Goal: Task Accomplishment & Management: Use online tool/utility

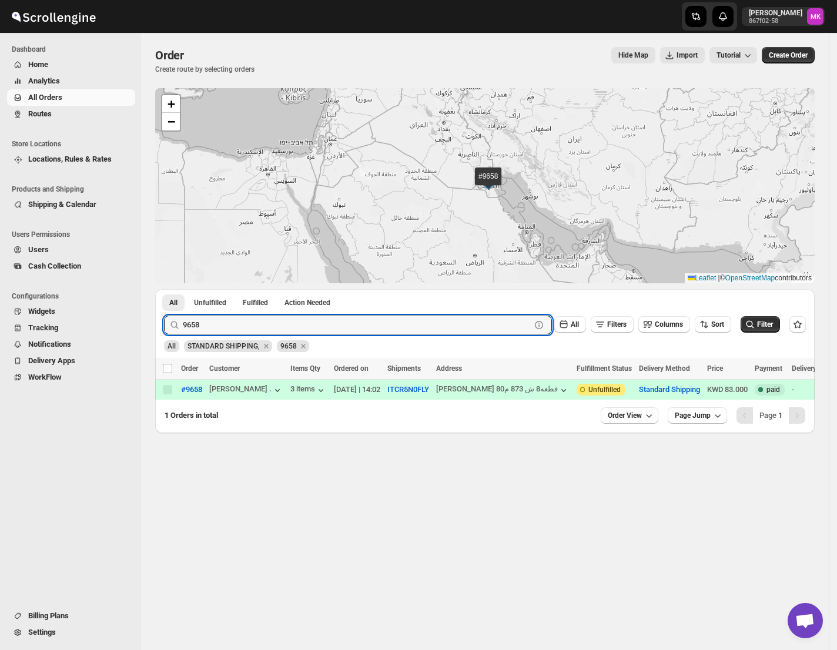
click at [52, 111] on span "Routes" at bounding box center [80, 114] width 105 height 12
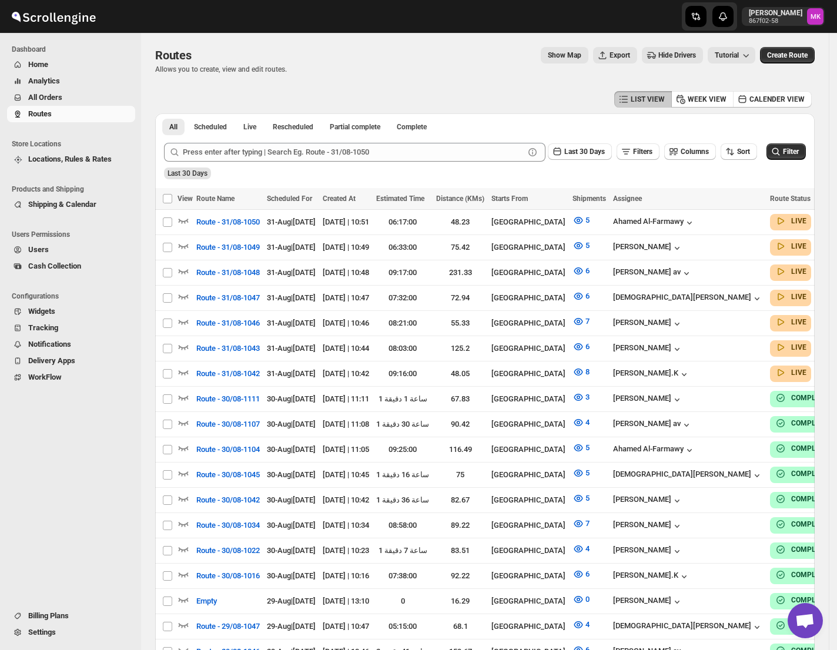
click at [53, 95] on span "All Orders" at bounding box center [45, 97] width 34 height 9
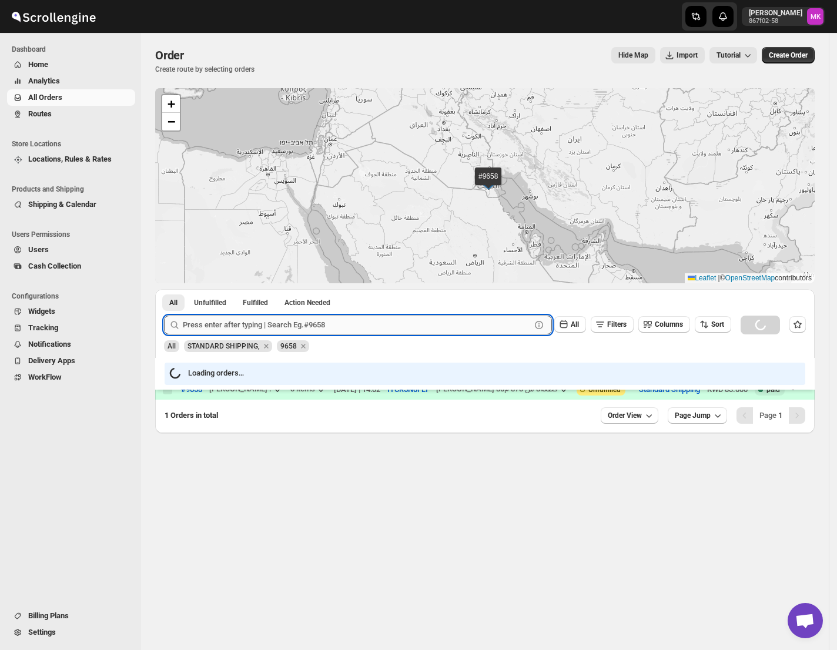
click at [231, 327] on input "text" at bounding box center [357, 325] width 348 height 19
paste input "10065"
type input "10065"
click at [164, 289] on button "Submit" at bounding box center [181, 295] width 34 height 12
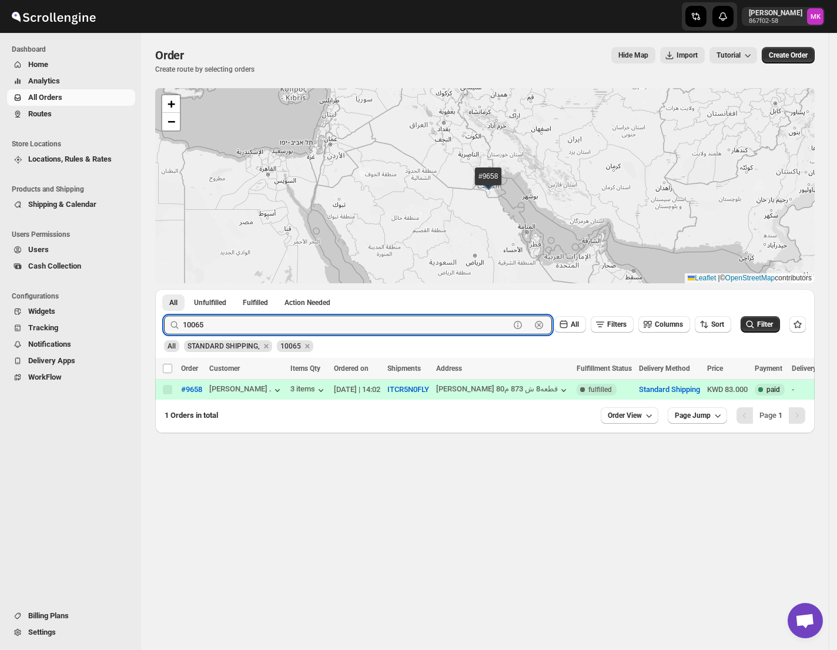
click at [164, 289] on button "Submit" at bounding box center [181, 295] width 34 height 12
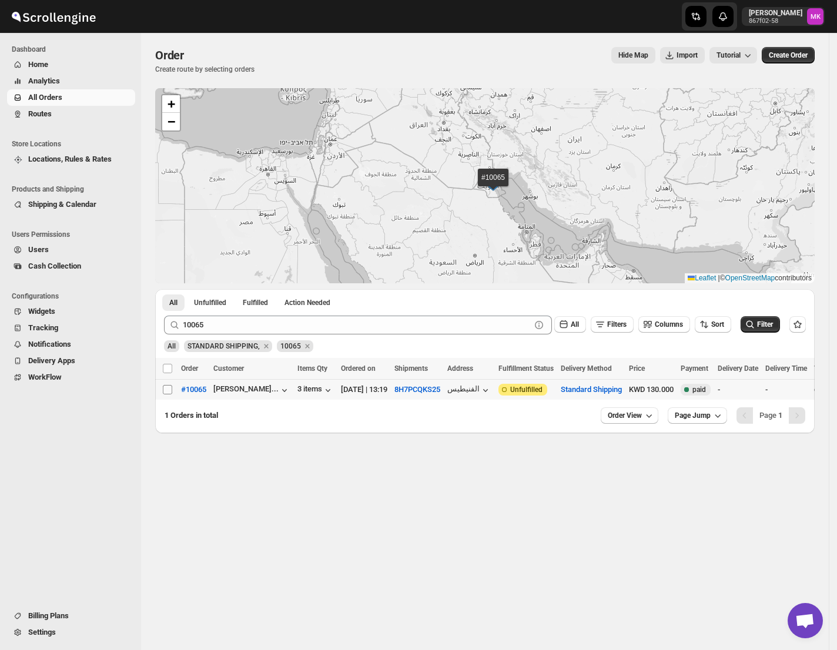
click at [165, 390] on input "Select order" at bounding box center [167, 389] width 9 height 9
checkbox input "true"
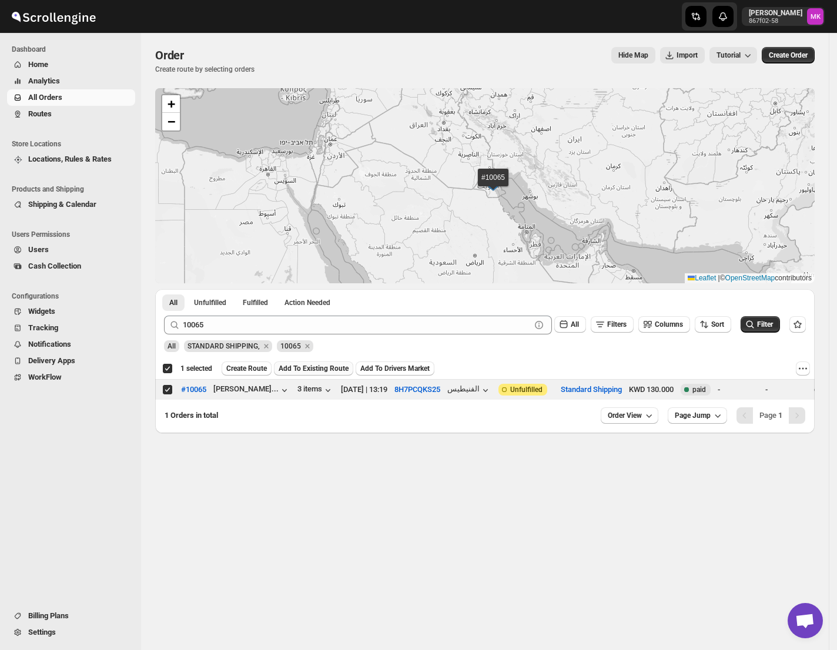
click at [287, 373] on span "Add To Existing Route" at bounding box center [314, 368] width 70 height 9
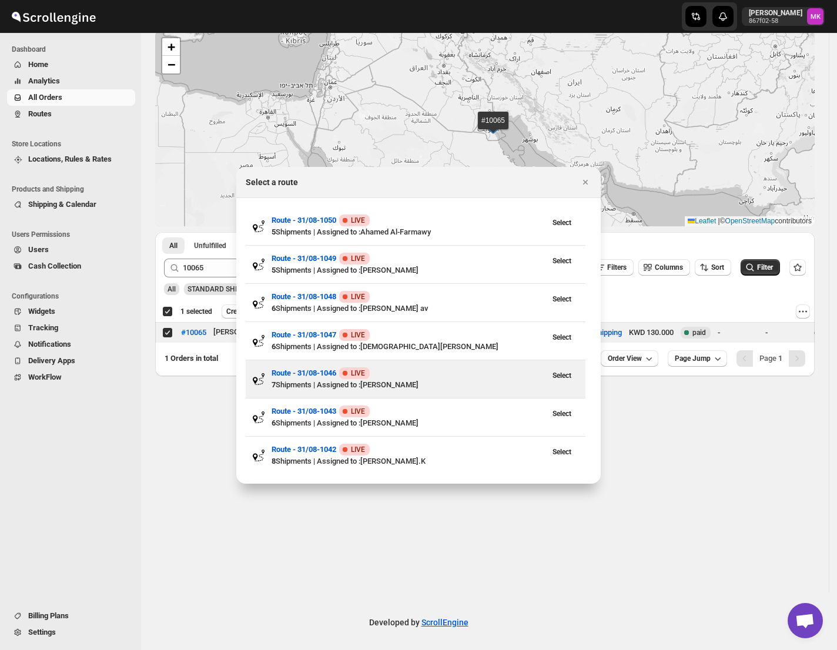
scroll to position [59, 0]
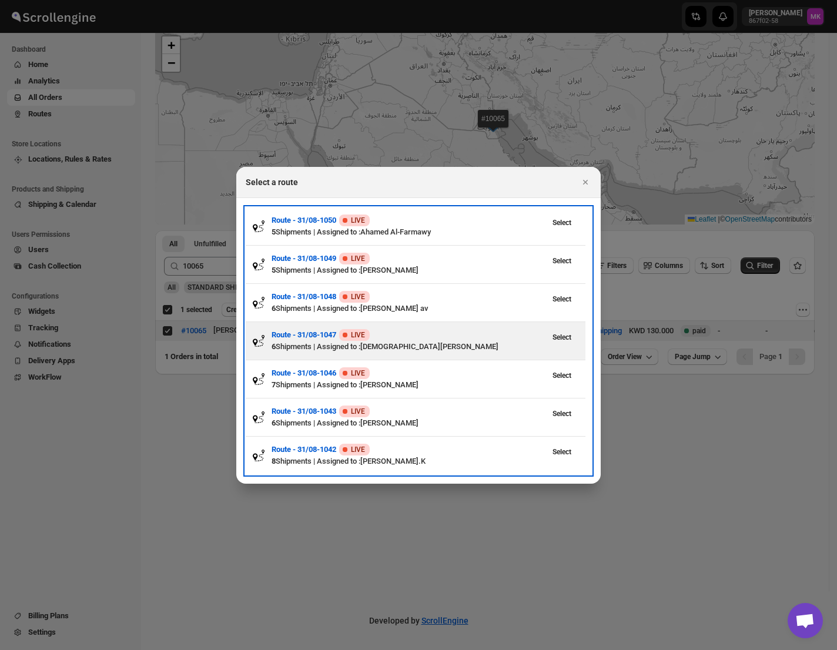
click at [568, 328] on div "Select" at bounding box center [560, 334] width 38 height 21
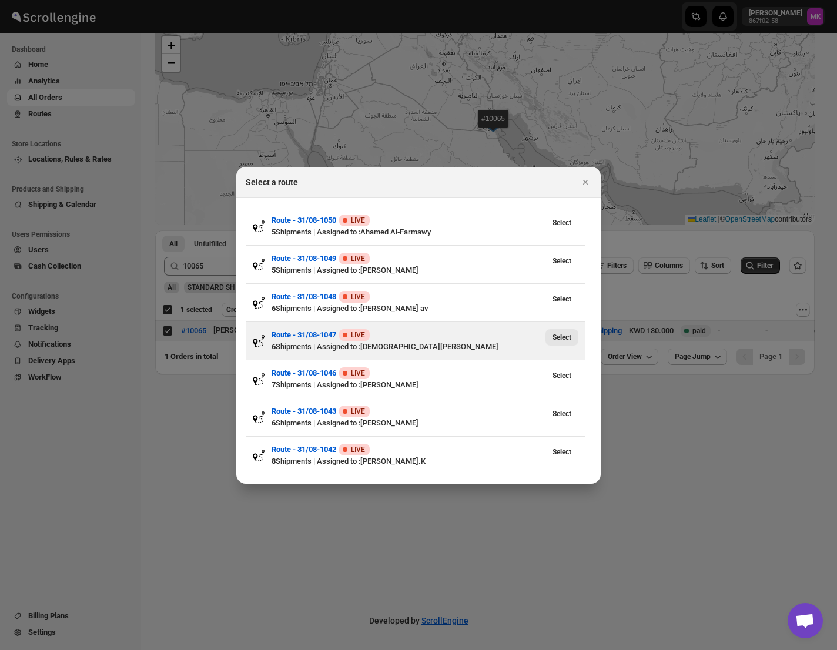
click at [565, 341] on span "Select" at bounding box center [562, 337] width 19 height 9
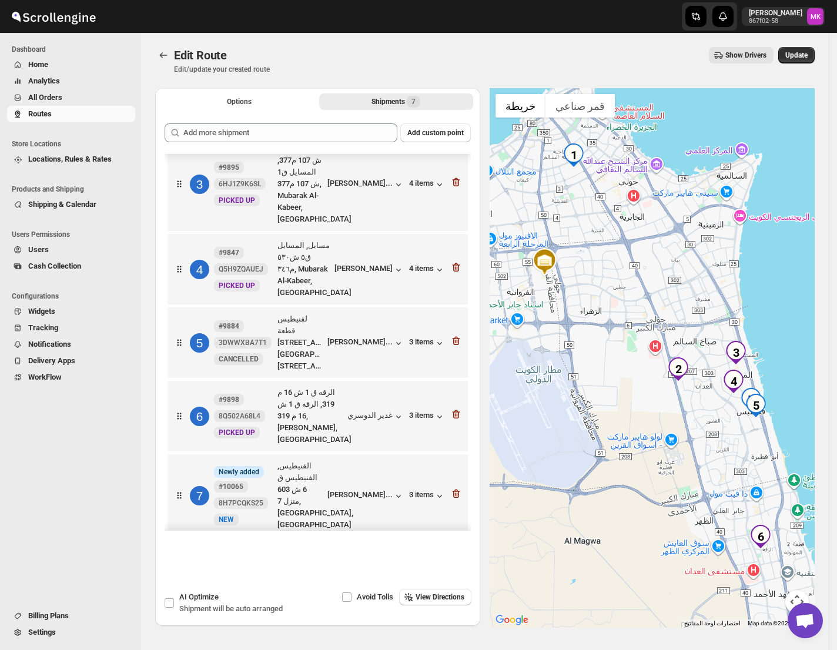
scroll to position [200, 0]
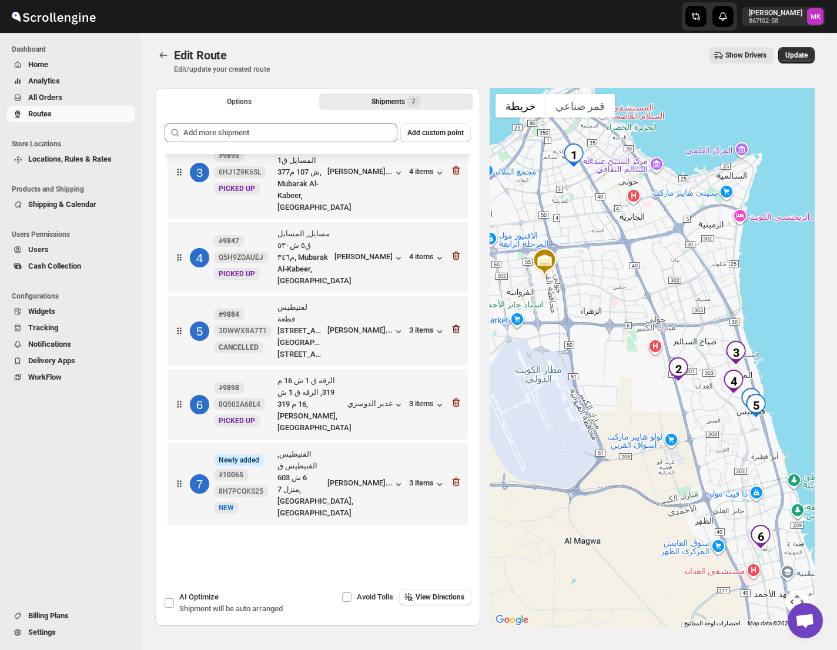
click at [455, 328] on icon "button" at bounding box center [455, 330] width 1 height 4
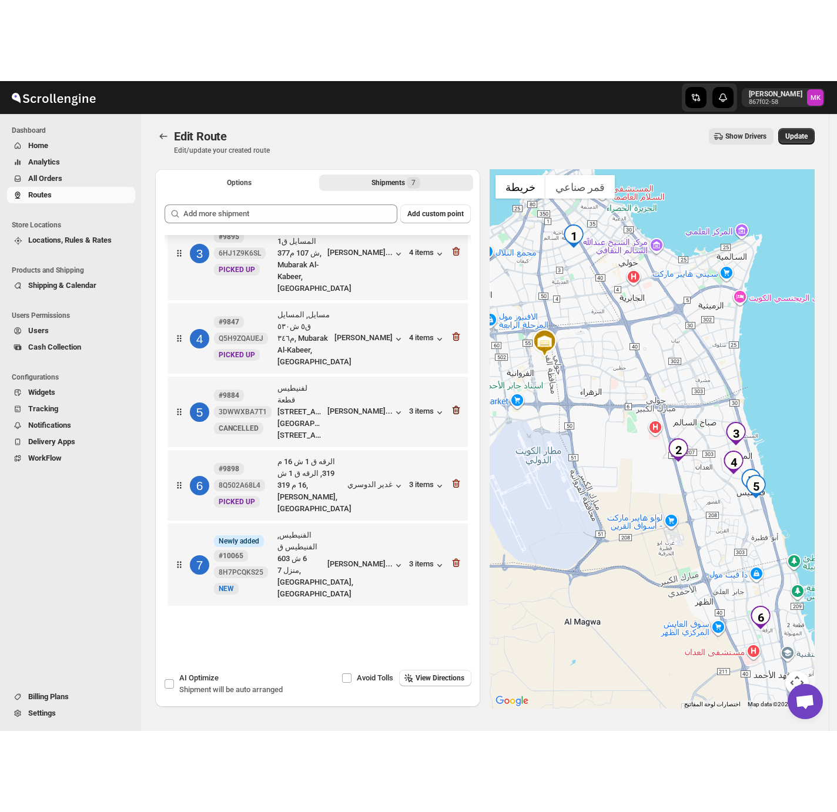
scroll to position [69, 0]
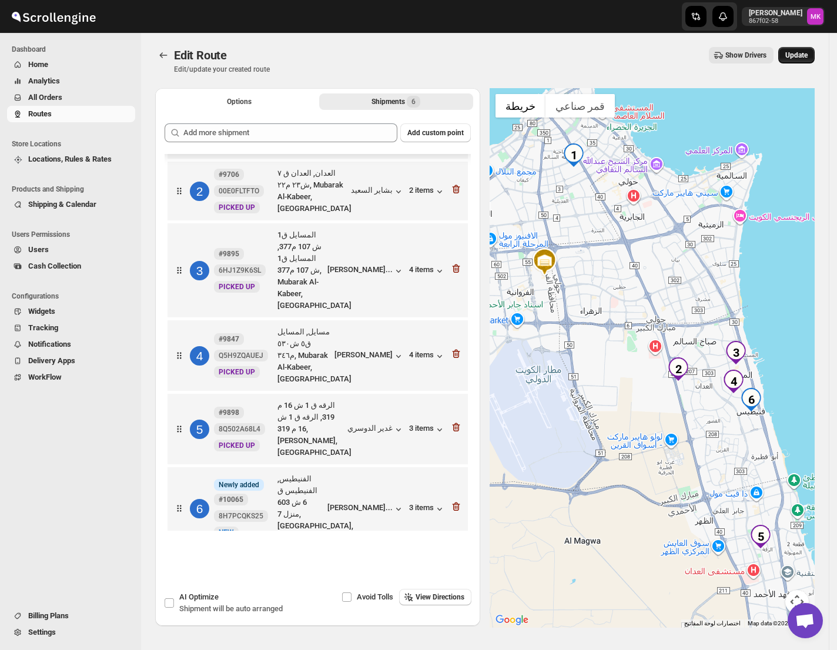
click at [815, 59] on button "Update" at bounding box center [796, 55] width 36 height 16
